Goal: Book appointment/travel/reservation

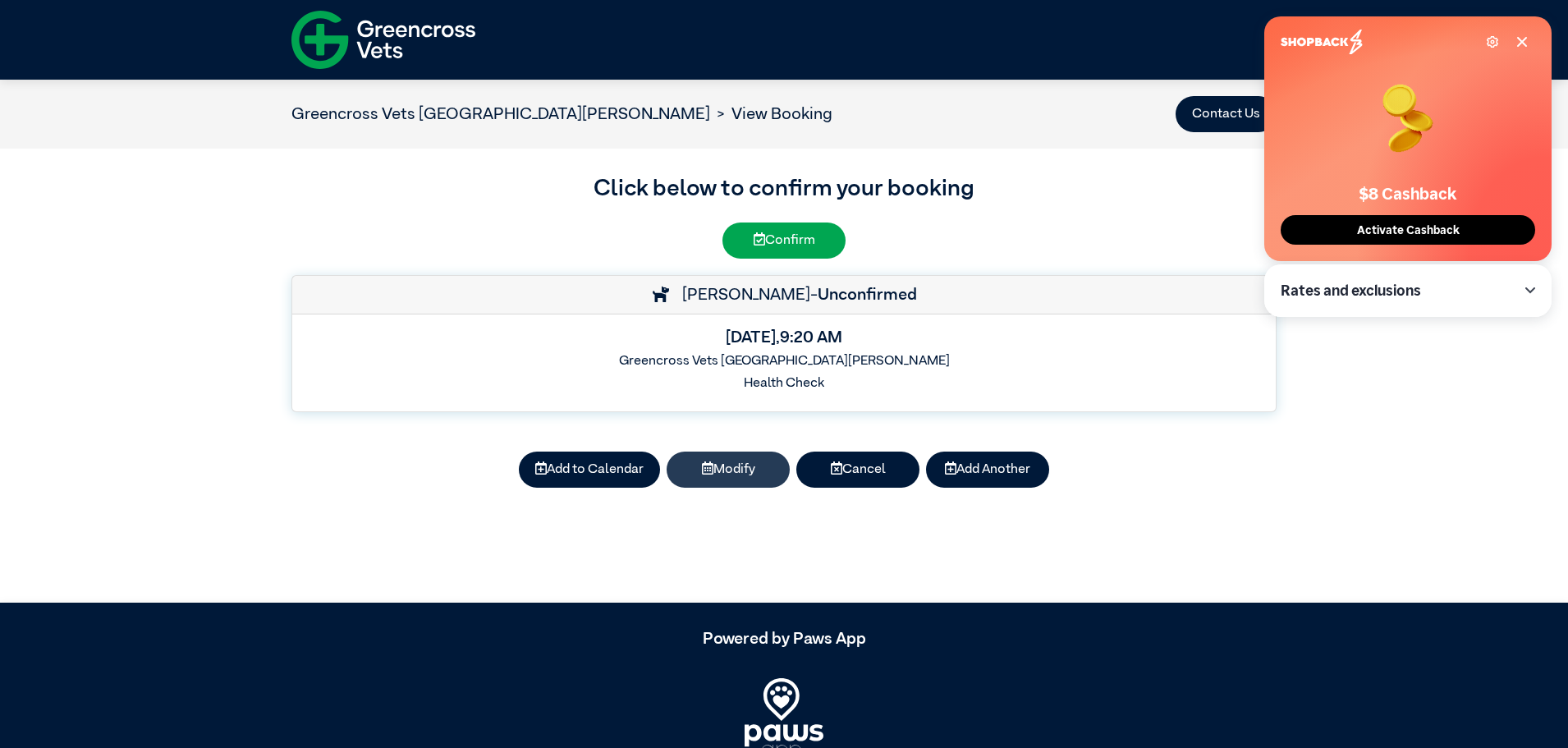
click at [734, 475] on button "Modify" at bounding box center [728, 470] width 123 height 36
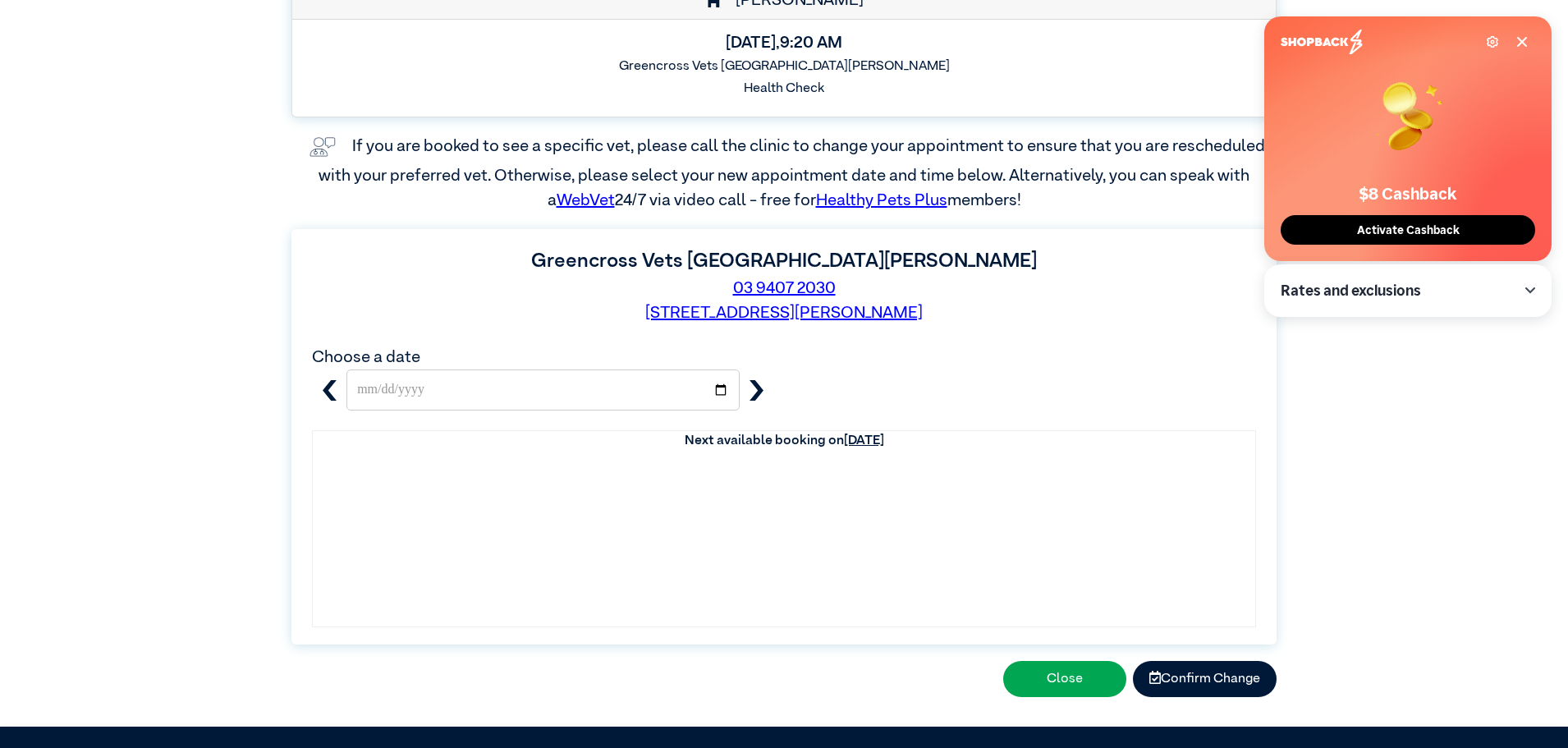
scroll to position [246, 0]
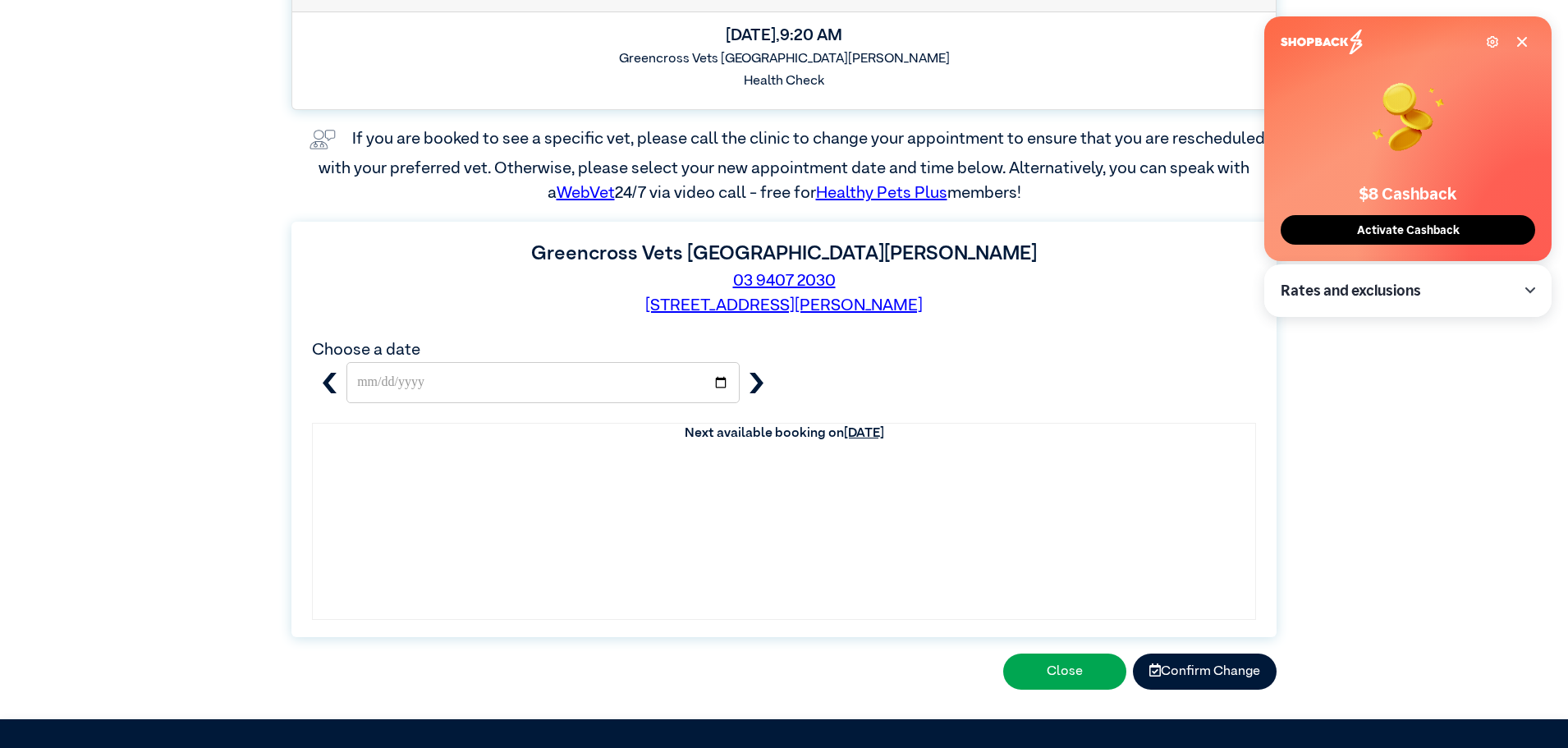
click at [772, 384] on button "button" at bounding box center [757, 383] width 35 height 41
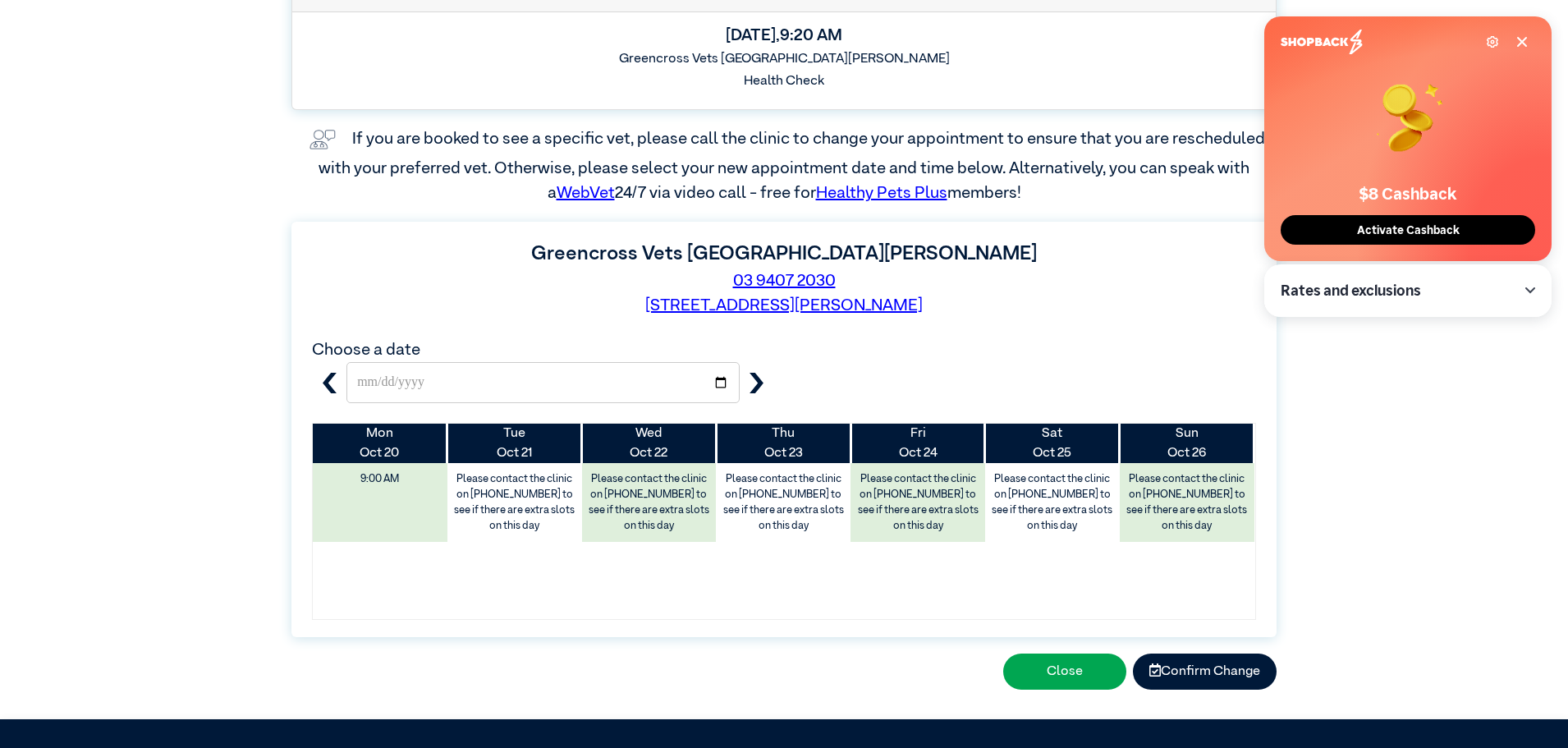
click at [337, 381] on icon "button" at bounding box center [329, 383] width 21 height 21
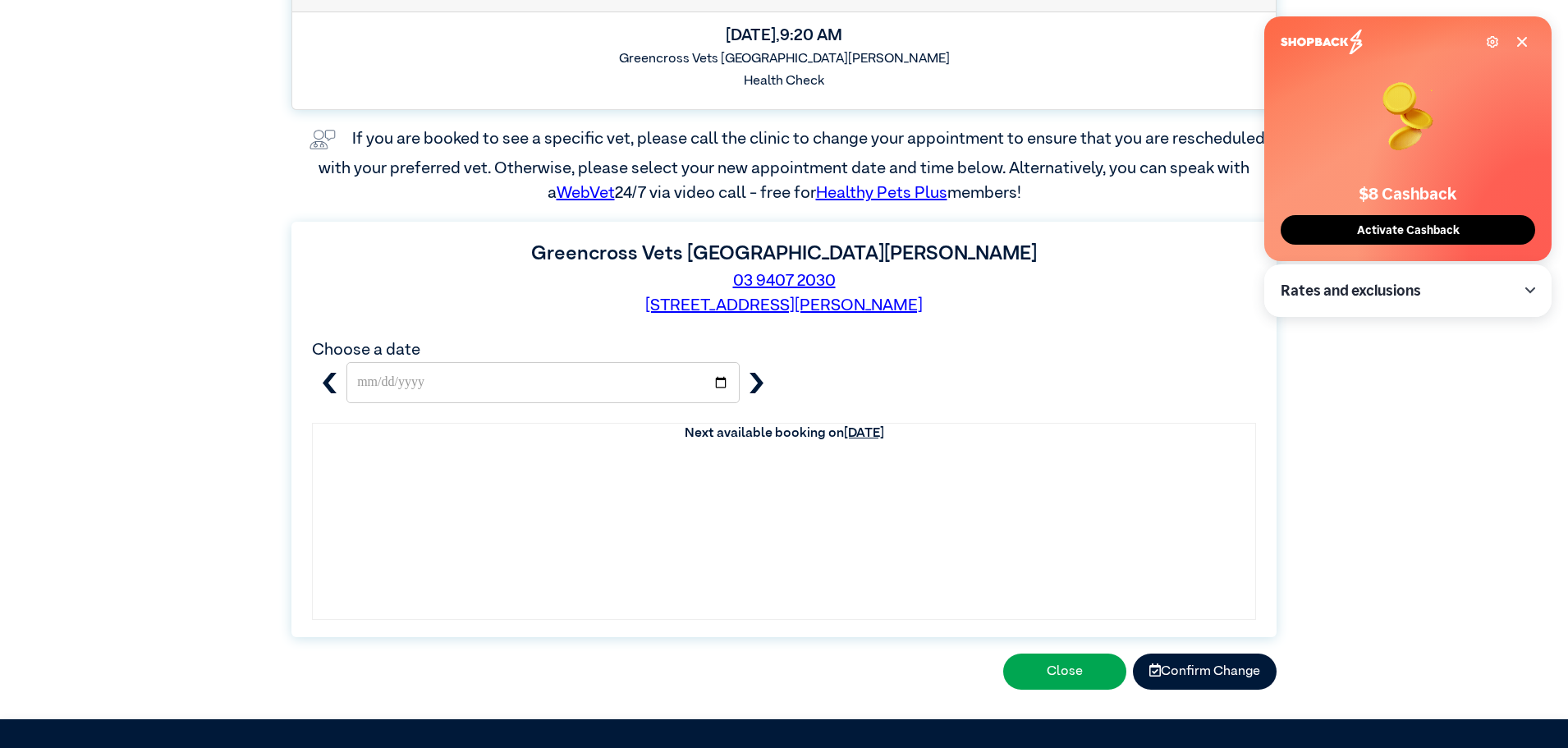
click at [767, 382] on button "button" at bounding box center [757, 383] width 35 height 41
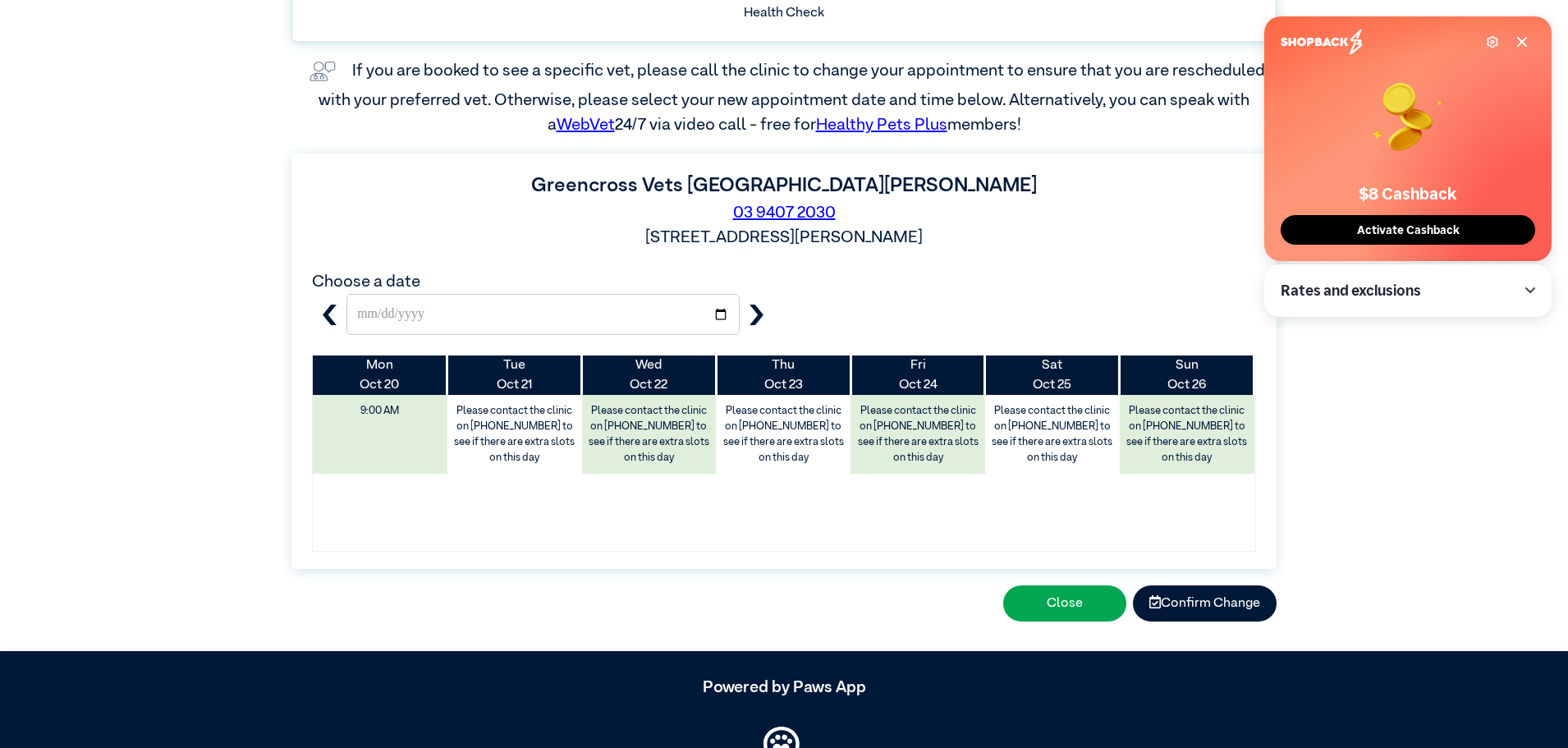
scroll to position [328, 0]
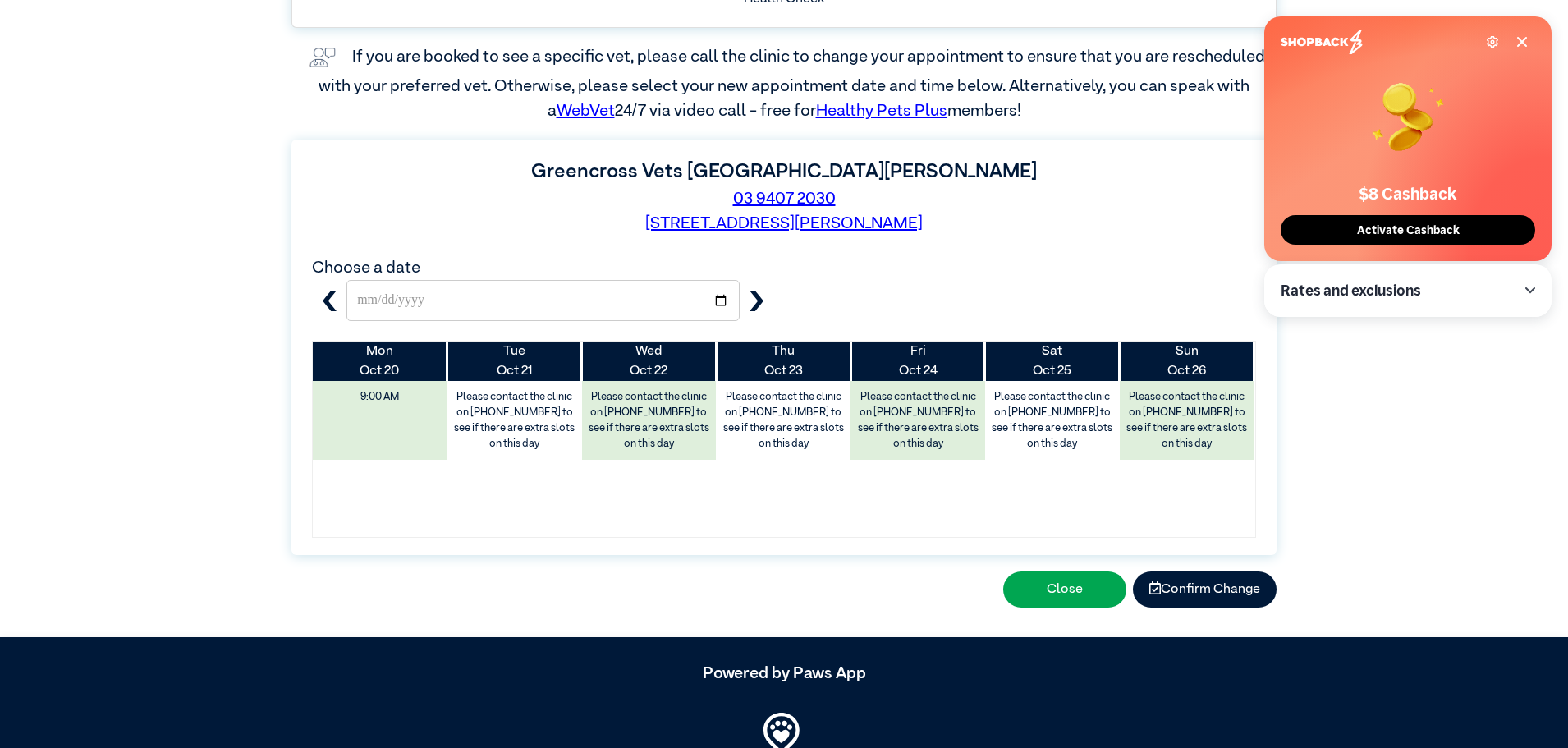
click at [330, 301] on icon "button" at bounding box center [329, 301] width 21 height 21
type input "**********"
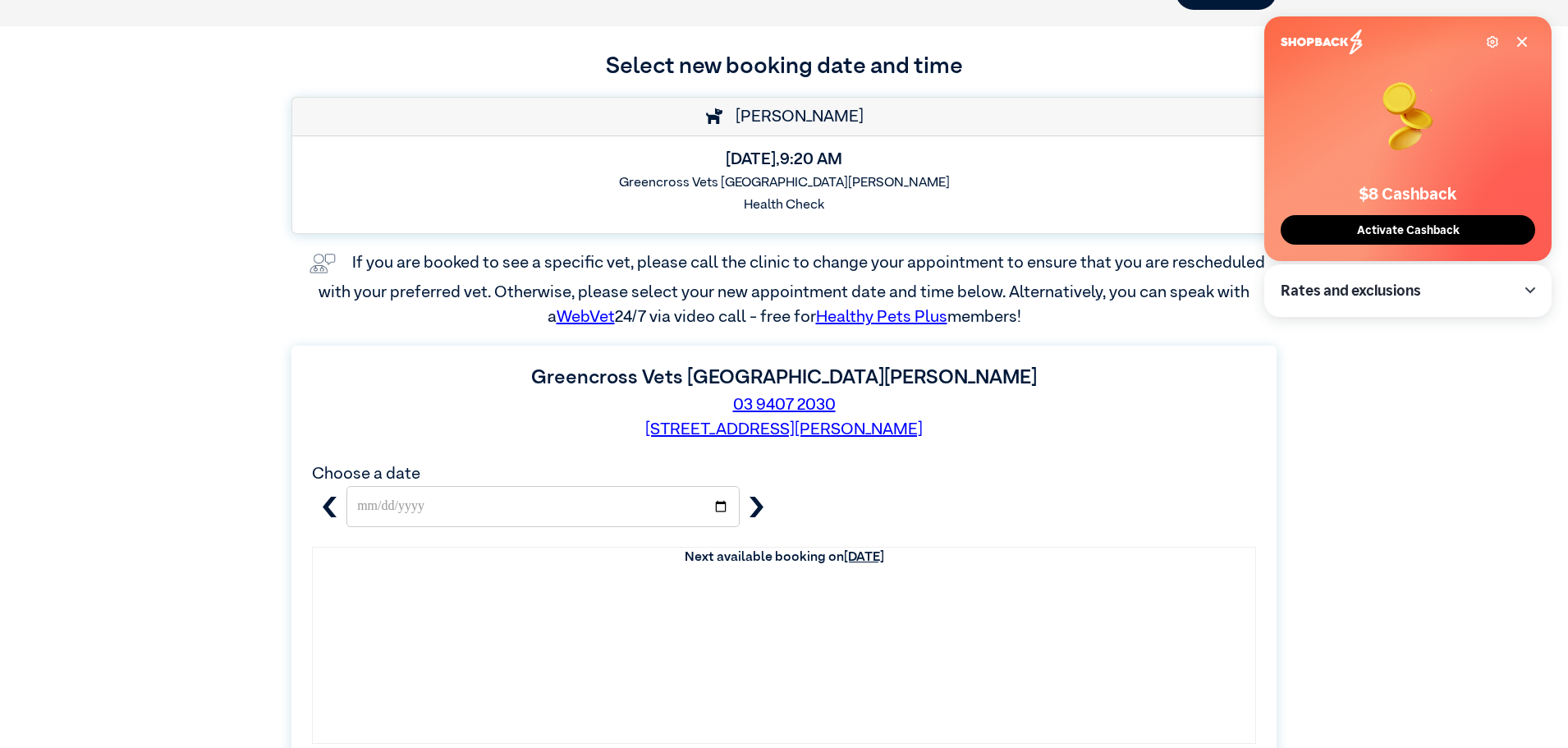
scroll to position [82, 0]
